Goal: Information Seeking & Learning: Learn about a topic

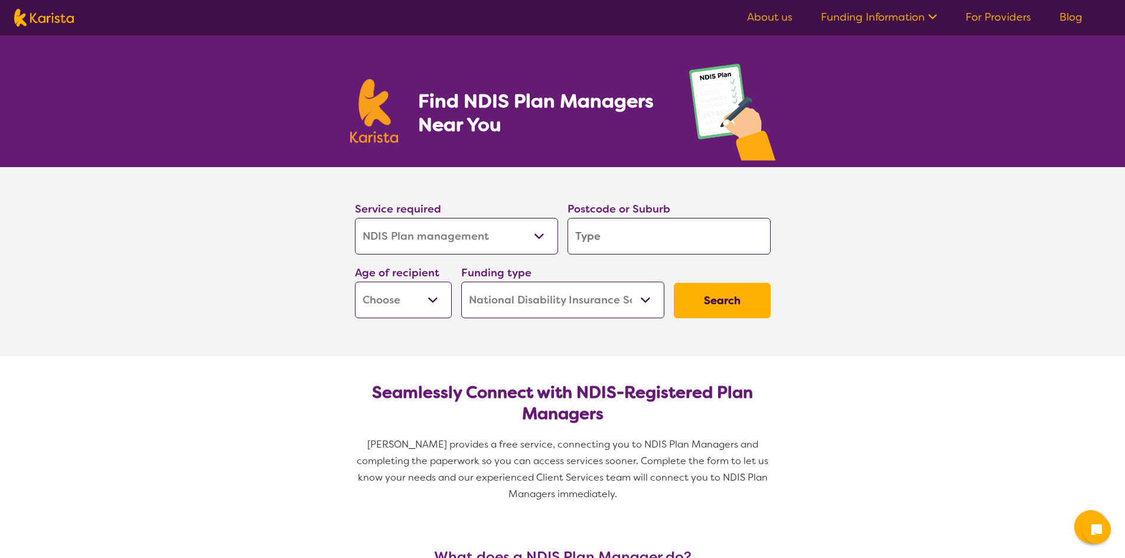
select select "NDIS Plan management"
select select "NDIS"
select select "NDIS Plan management"
select select "NDIS"
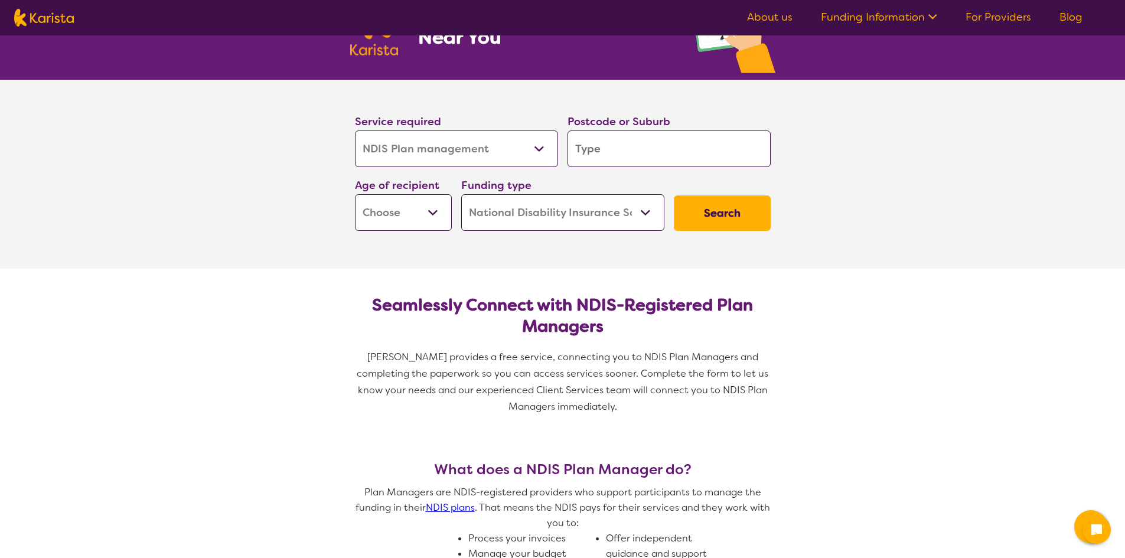
scroll to position [88, 0]
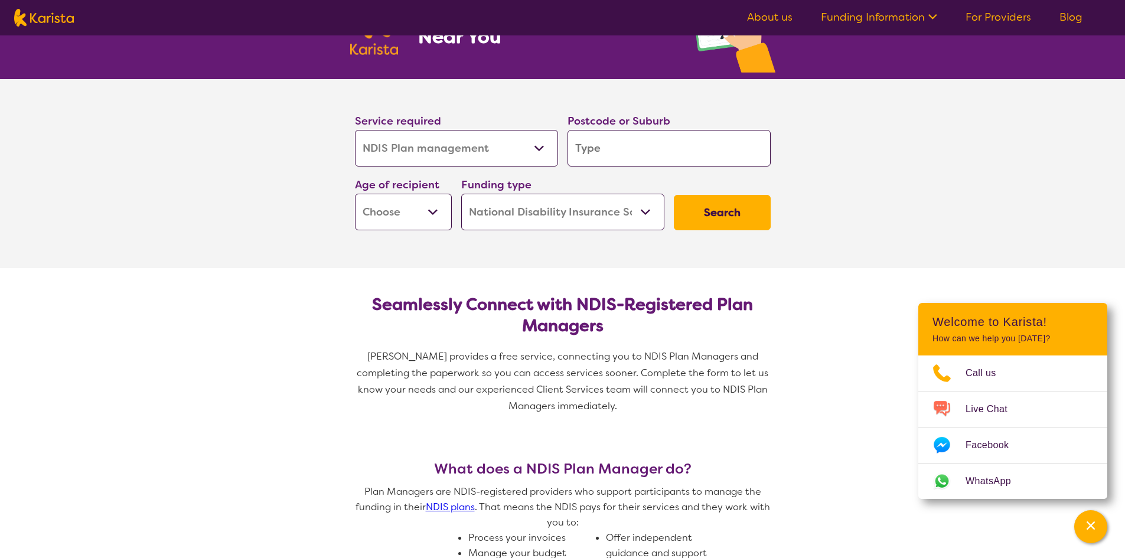
click at [438, 216] on select "Early Childhood - 0 to 9 Child - 10 to 11 Adolescent - 12 to 17 Adult - 18 to 6…" at bounding box center [403, 212] width 97 height 37
click at [316, 239] on section "Service required Allied Health Assistant Assessment ([MEDICAL_DATA] or [MEDICAL…" at bounding box center [562, 173] width 1125 height 189
click at [618, 149] on input "search" at bounding box center [668, 148] width 203 height 37
type input "2615"
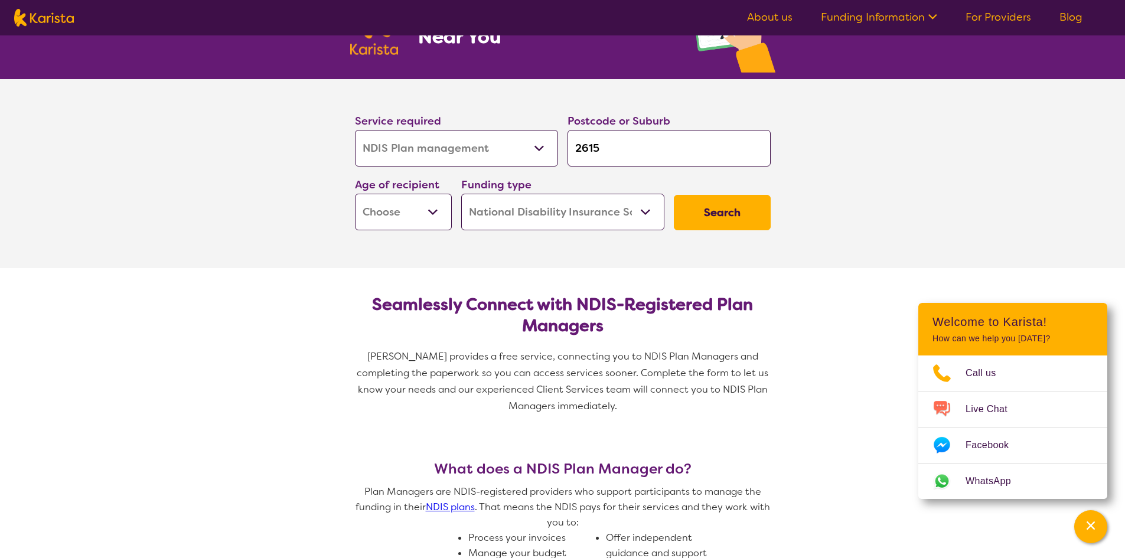
click at [748, 214] on button "Search" at bounding box center [722, 212] width 97 height 35
click at [548, 148] on select "Allied Health Assistant Assessment ([MEDICAL_DATA] or [MEDICAL_DATA]) Behaviour…" at bounding box center [456, 148] width 203 height 37
click at [223, 210] on section "Service required Allied Health Assistant Assessment ([MEDICAL_DATA] or [MEDICAL…" at bounding box center [562, 173] width 1125 height 189
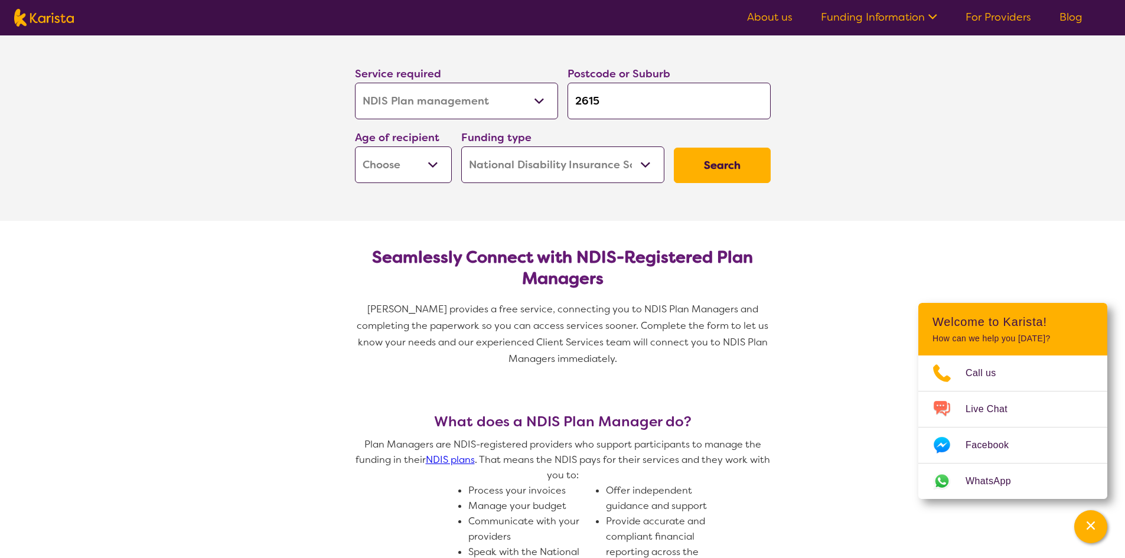
scroll to position [0, 0]
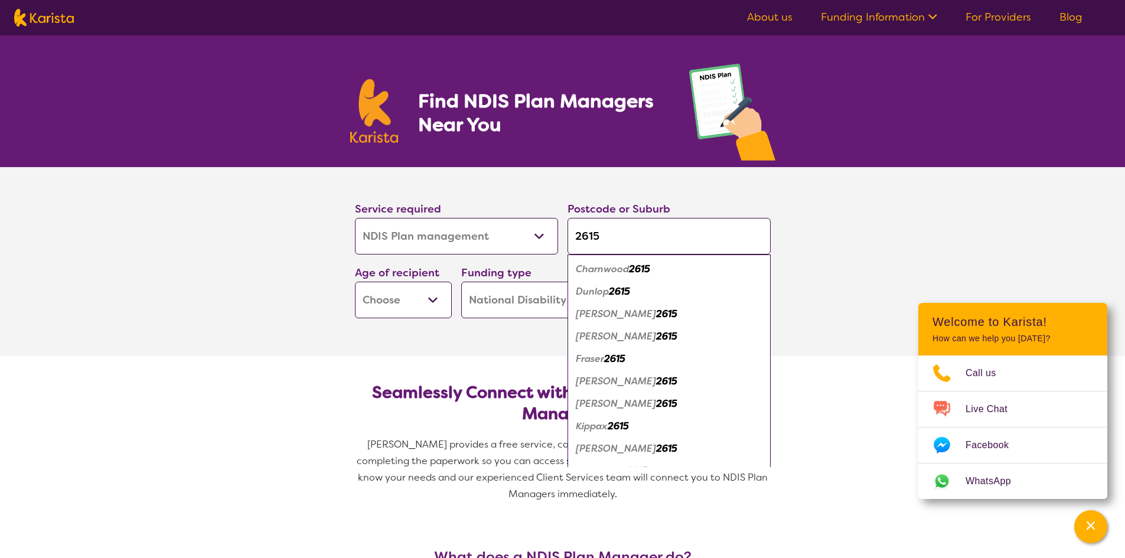
click at [621, 242] on input "2615" at bounding box center [668, 236] width 203 height 37
type input "261"
type input "26"
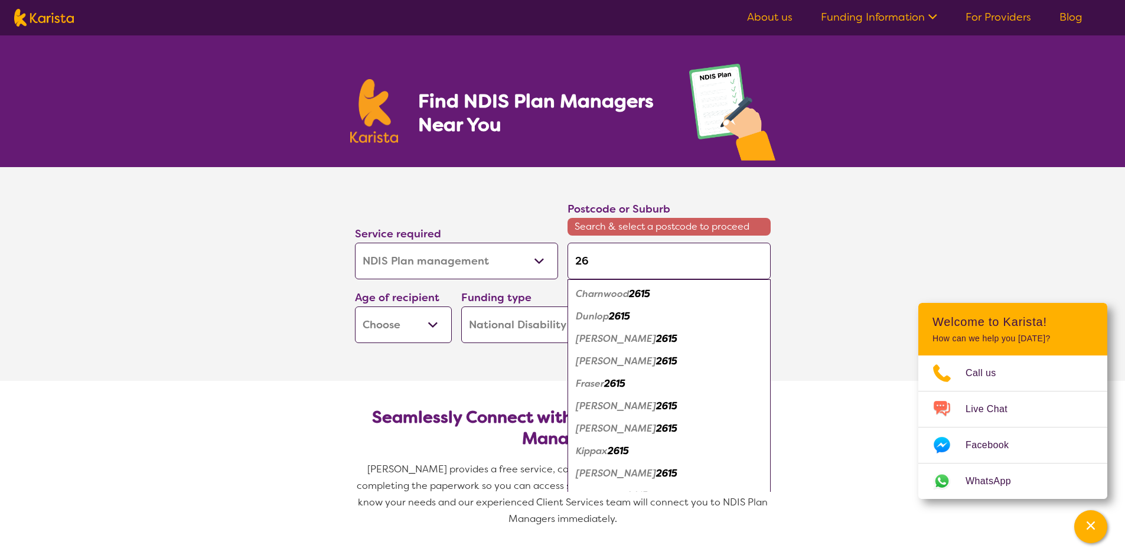
type input "2"
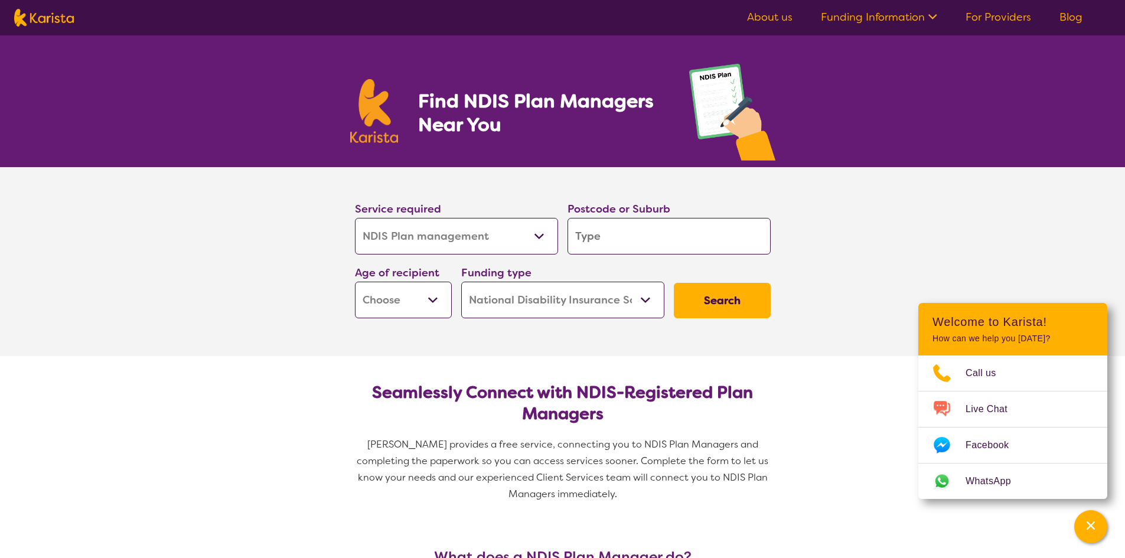
type input "c"
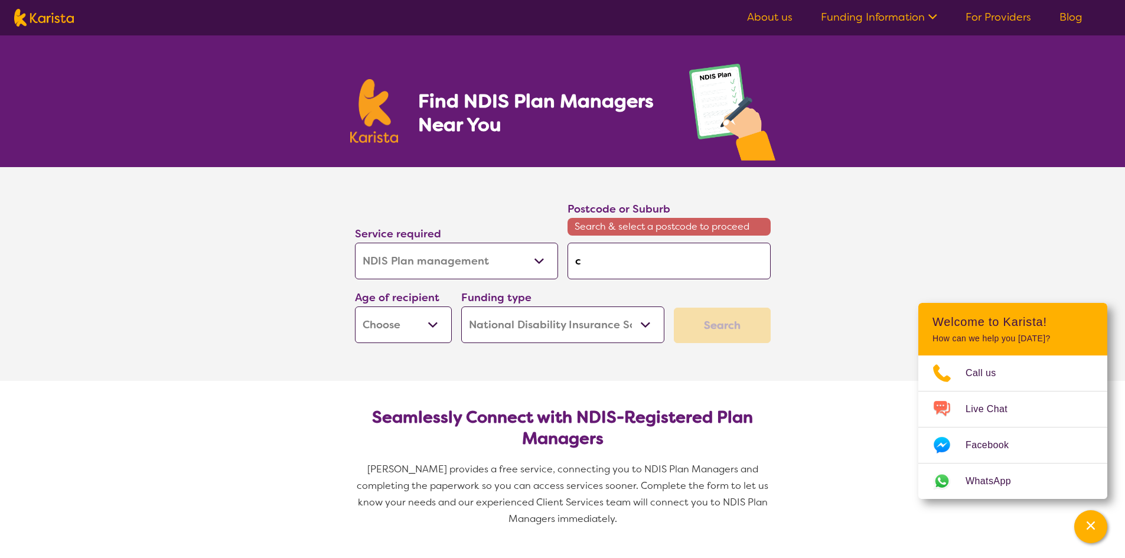
type input "ca"
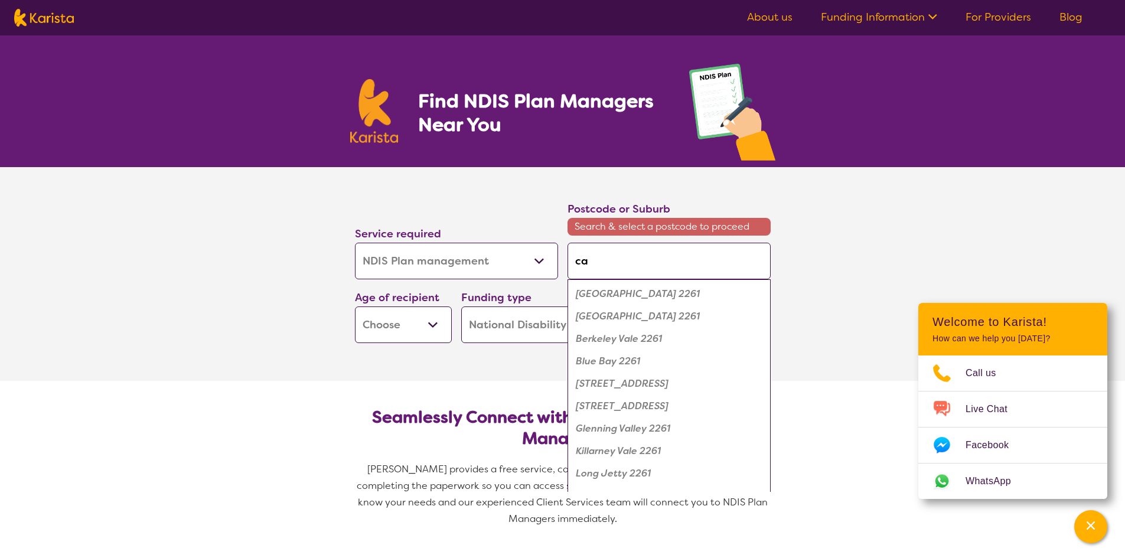
type input "can"
type input "canb"
type input "canbe"
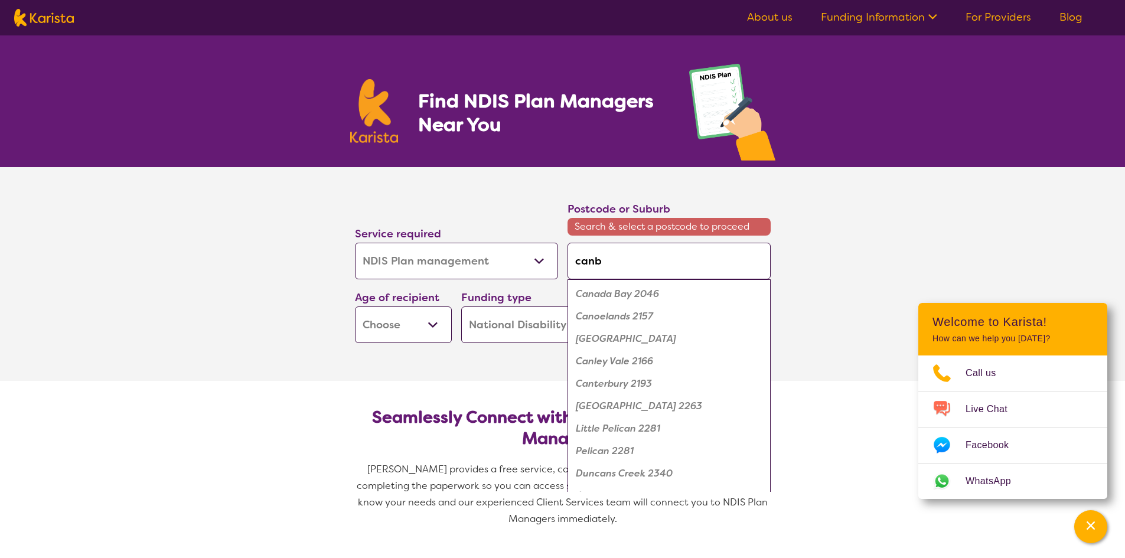
type input "canbe"
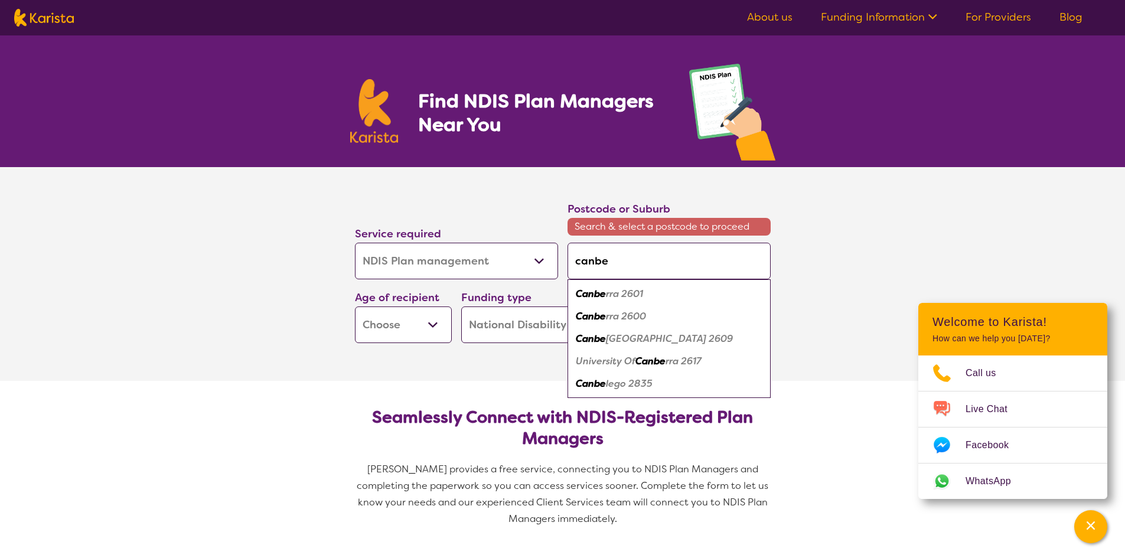
click at [611, 322] on div "Canbe rra 2600" at bounding box center [668, 316] width 191 height 22
type input "2600"
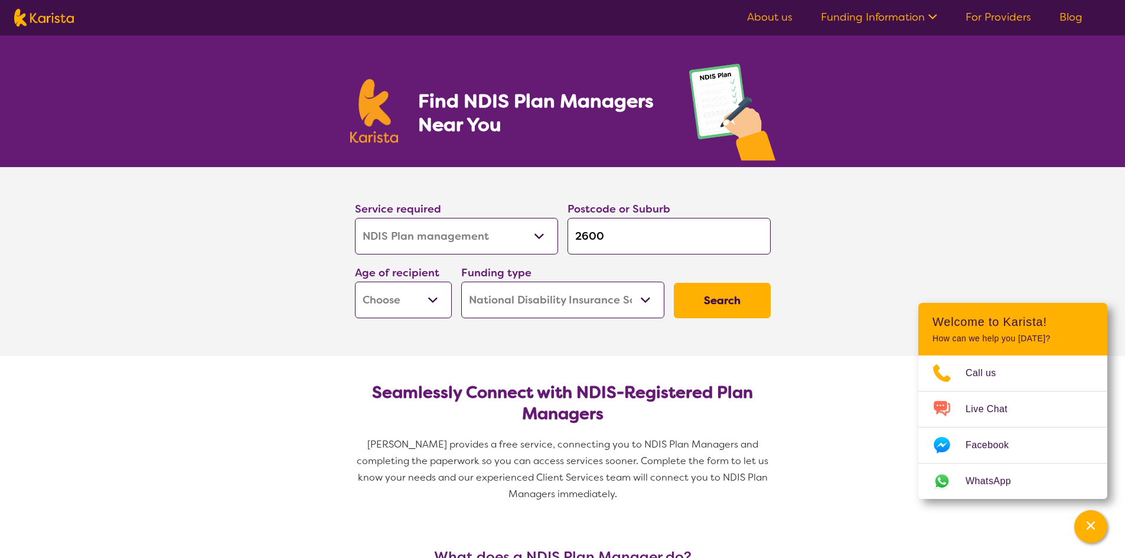
click at [713, 299] on button "Search" at bounding box center [722, 300] width 97 height 35
click at [432, 295] on select "Early Childhood - 0 to 9 Child - 10 to 11 Adolescent - 12 to 17 Adult - 18 to 6…" at bounding box center [403, 300] width 97 height 37
select select "AD"
click at [355, 282] on select "Early Childhood - 0 to 9 Child - 10 to 11 Adolescent - 12 to 17 Adult - 18 to 6…" at bounding box center [403, 300] width 97 height 37
select select "AD"
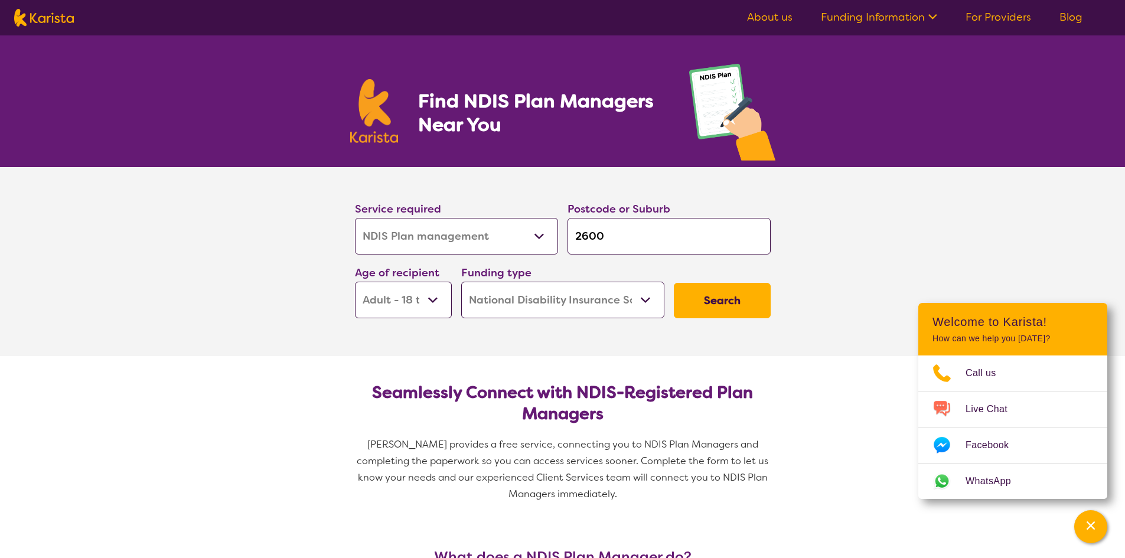
click at [704, 296] on button "Search" at bounding box center [722, 300] width 97 height 35
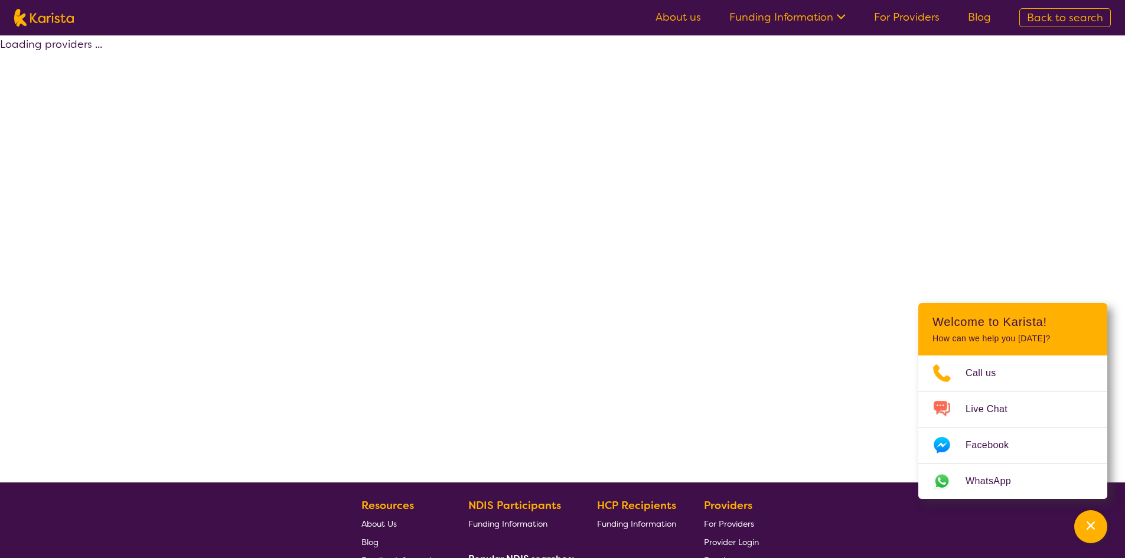
select select "by_score"
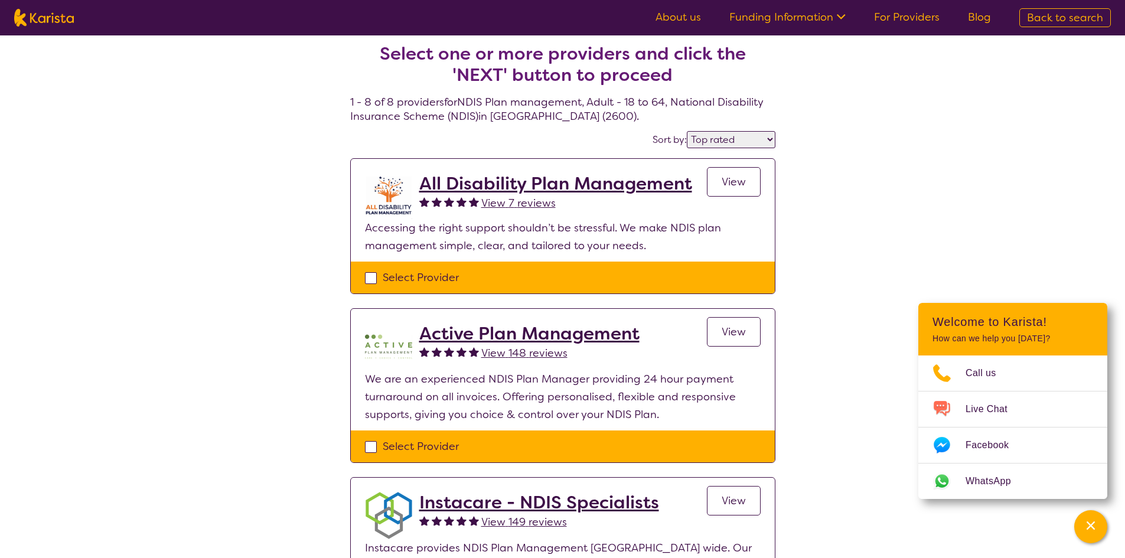
scroll to position [6, 0]
